Goal: Transaction & Acquisition: Download file/media

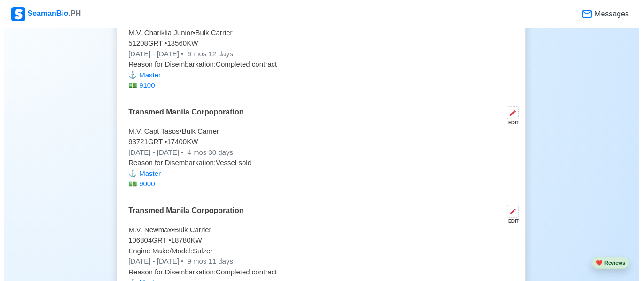
scroll to position [2199, 0]
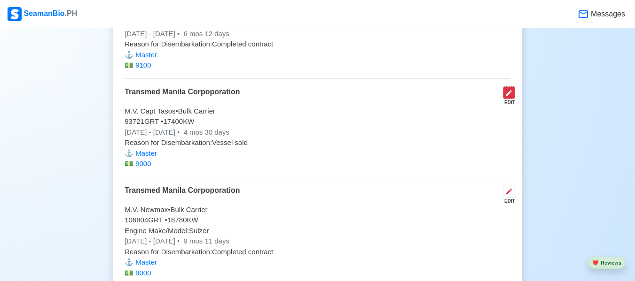
click at [512, 97] on icon at bounding box center [509, 93] width 8 height 8
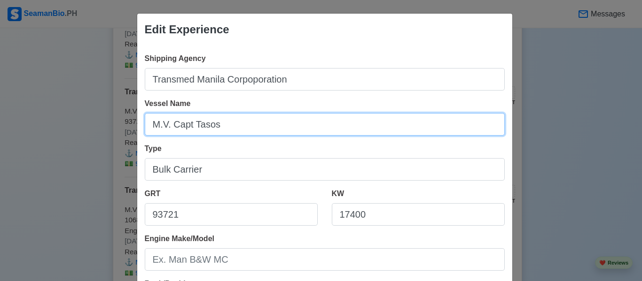
click at [254, 124] on input "M.V. Capt Tasos" at bounding box center [325, 124] width 360 height 23
type input "M.V. Newmax"
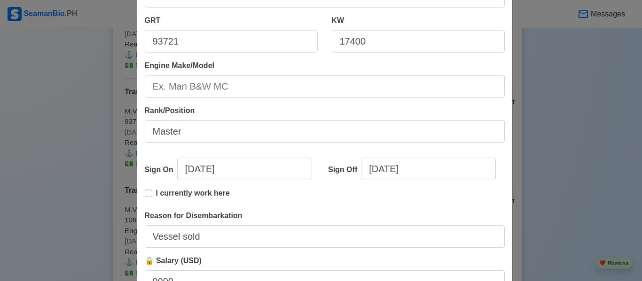
scroll to position [225, 0]
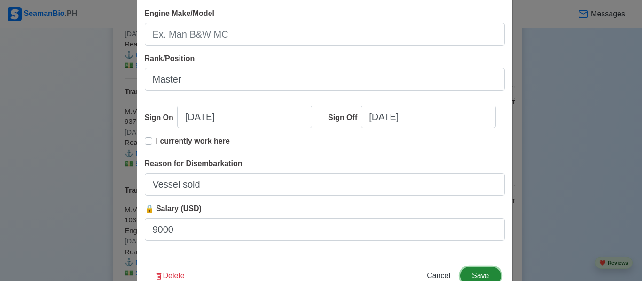
click at [480, 271] on button "Save" at bounding box center [480, 276] width 40 height 18
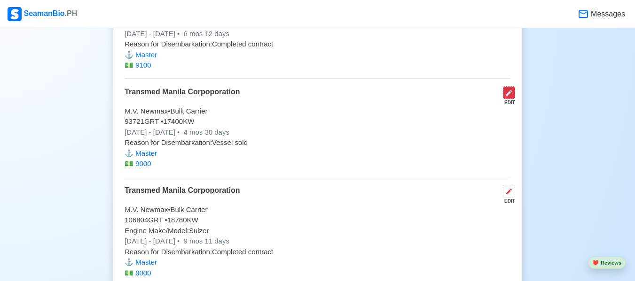
click at [511, 93] on button at bounding box center [509, 92] width 12 height 13
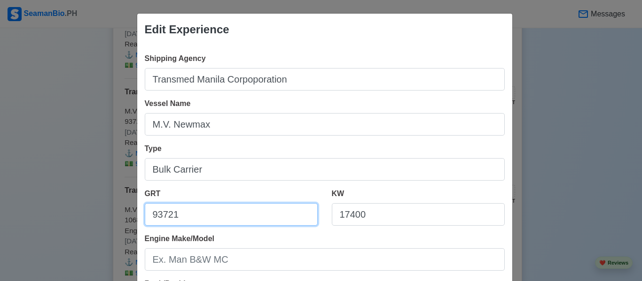
click at [248, 211] on input "93721" at bounding box center [231, 214] width 173 height 23
type input "9"
type input "1"
type input "106804"
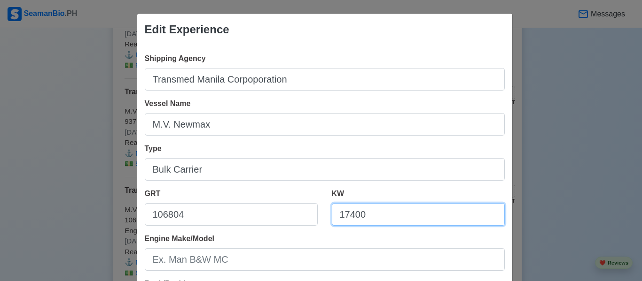
click at [369, 218] on input "17400" at bounding box center [418, 214] width 173 height 23
type input "1"
type input "18760"
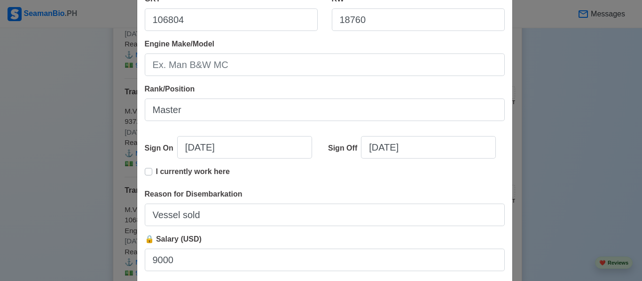
scroll to position [254, 0]
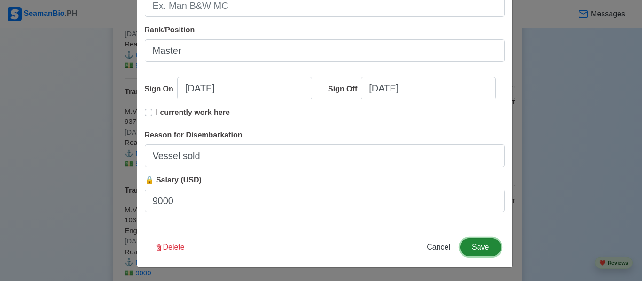
click at [475, 249] on button "Save" at bounding box center [480, 248] width 40 height 18
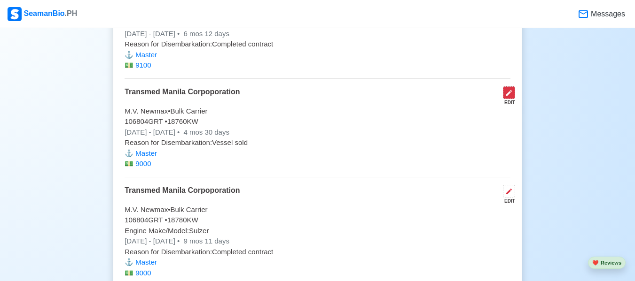
click at [512, 93] on button at bounding box center [509, 92] width 12 height 13
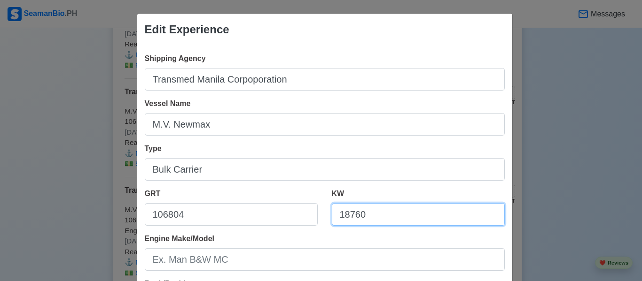
click at [356, 214] on input "18760" at bounding box center [418, 214] width 173 height 23
type input "18780"
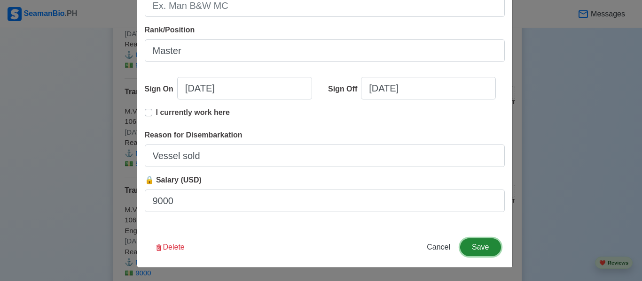
click at [482, 247] on button "Save" at bounding box center [480, 248] width 40 height 18
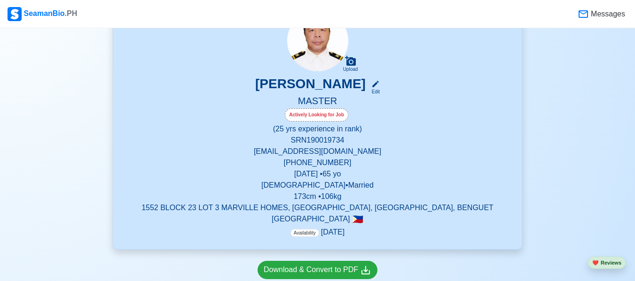
scroll to position [132, 0]
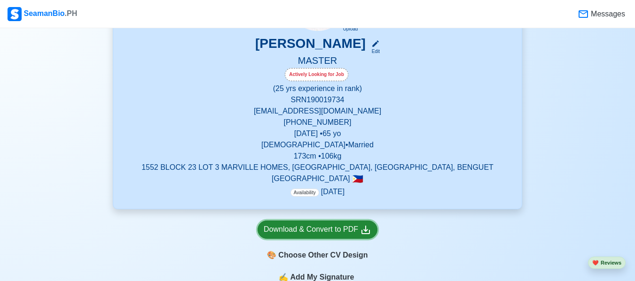
click at [343, 235] on div "Download & Convert to PDF" at bounding box center [318, 230] width 108 height 12
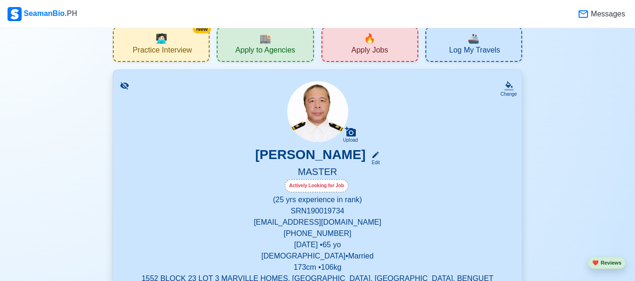
scroll to position [0, 0]
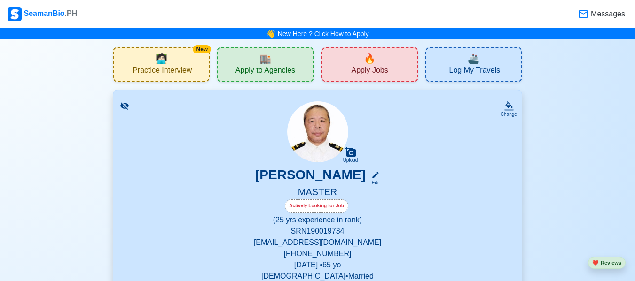
click at [362, 61] on div "🔥 Apply Jobs" at bounding box center [369, 64] width 97 height 35
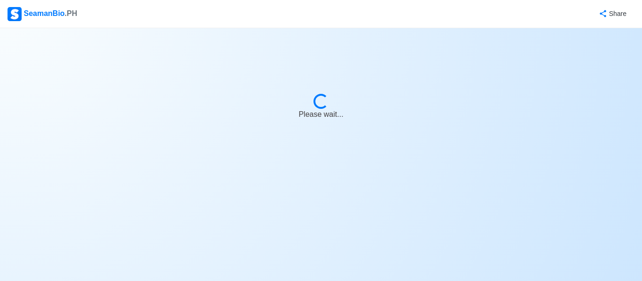
select select "Master"
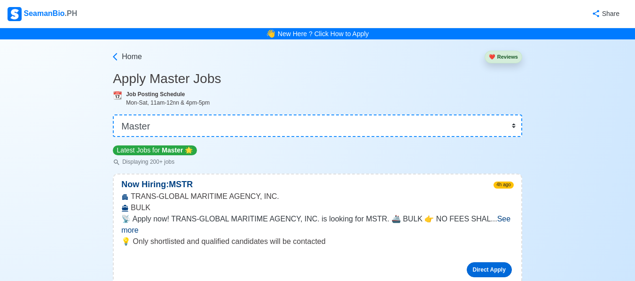
click at [495, 263] on link "Direct Apply" at bounding box center [488, 270] width 45 height 15
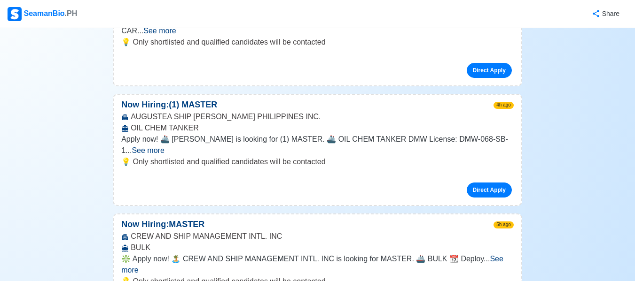
scroll to position [351, 0]
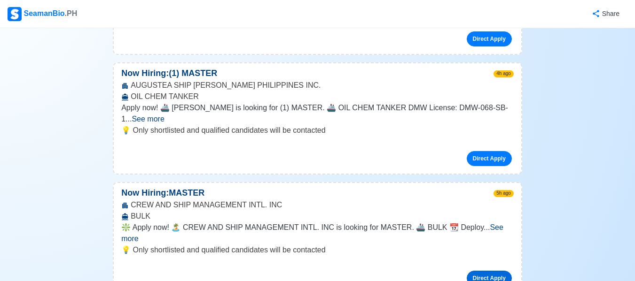
click at [493, 271] on link "Direct Apply" at bounding box center [488, 278] width 45 height 15
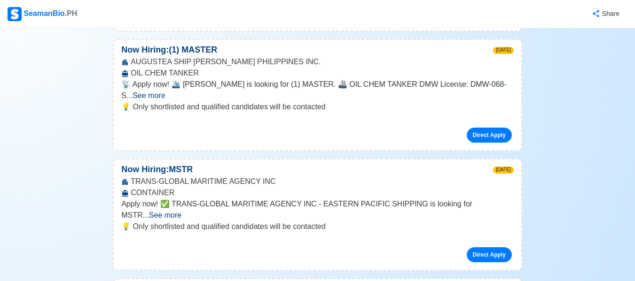
scroll to position [3055, 0]
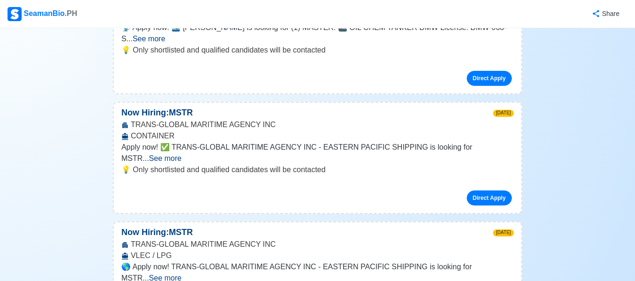
drag, startPoint x: 640, startPoint y: 276, endPoint x: 454, endPoint y: 248, distance: 188.2
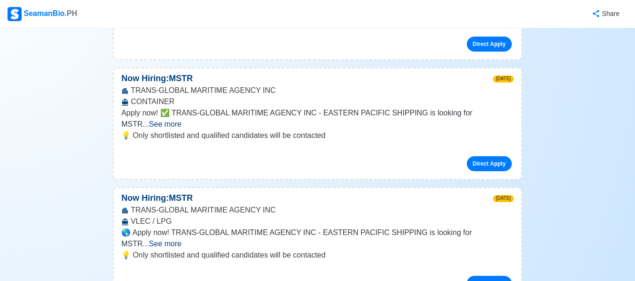
scroll to position [4654, 0]
